Goal: Task Accomplishment & Management: Use online tool/utility

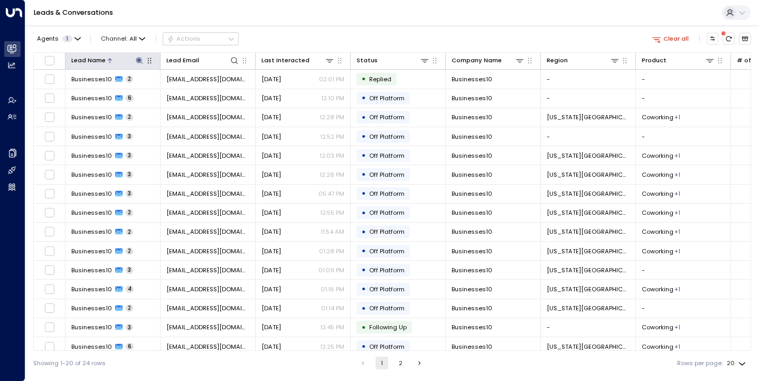
click at [139, 57] on icon at bounding box center [139, 61] width 8 height 8
click at [196, 94] on button "button" at bounding box center [191, 93] width 14 height 14
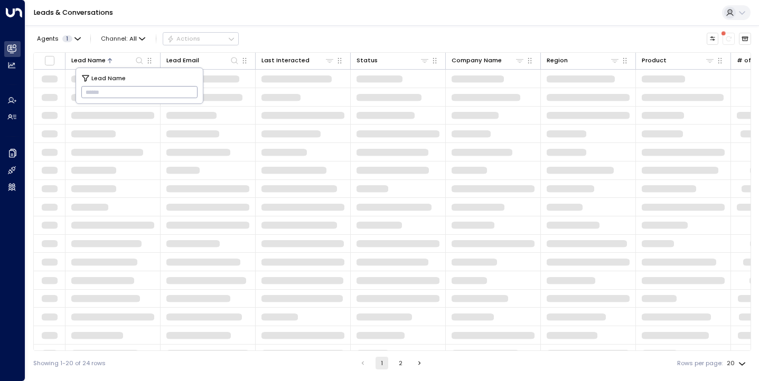
click at [152, 94] on input "text" at bounding box center [139, 92] width 117 height 17
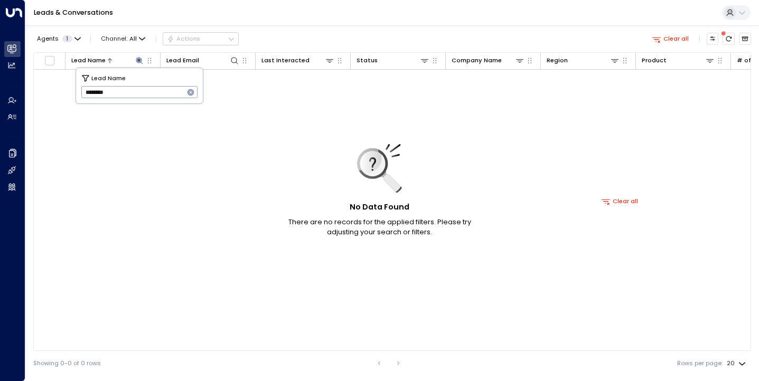
type input "********"
click at [193, 92] on icon "button" at bounding box center [191, 92] width 7 height 7
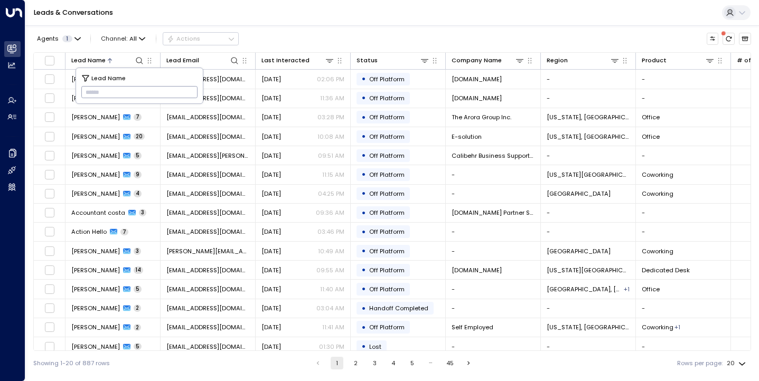
click at [266, 1] on div "Leads & Conversations" at bounding box center [392, 13] width 734 height 26
click at [311, 61] on icon at bounding box center [314, 61] width 6 height 6
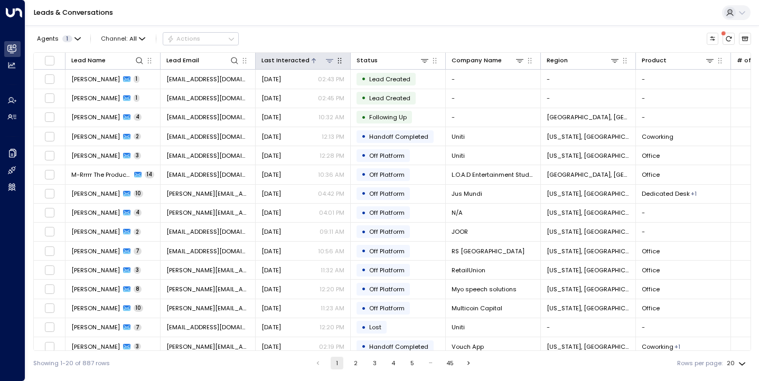
click at [312, 61] on icon at bounding box center [314, 60] width 4 height 5
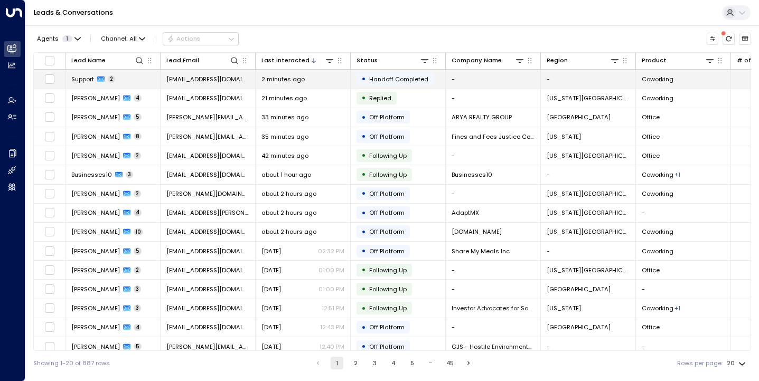
click at [80, 79] on span "Support" at bounding box center [82, 79] width 23 height 8
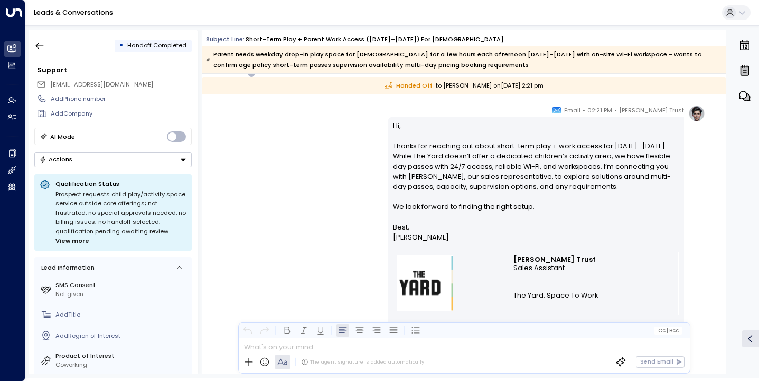
scroll to position [401, 0]
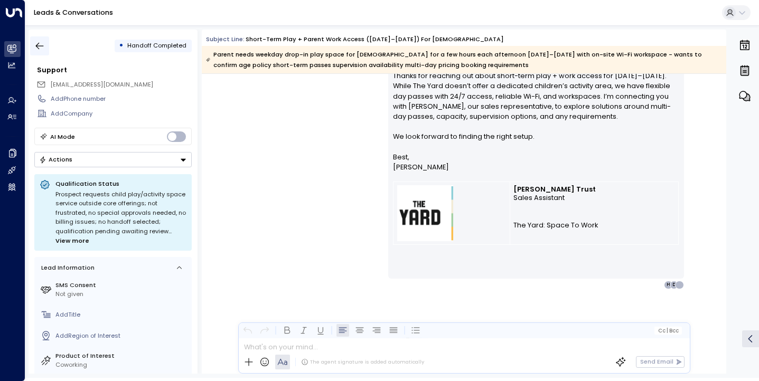
click at [36, 39] on button "button" at bounding box center [39, 45] width 19 height 19
